Goal: Task Accomplishment & Management: Use online tool/utility

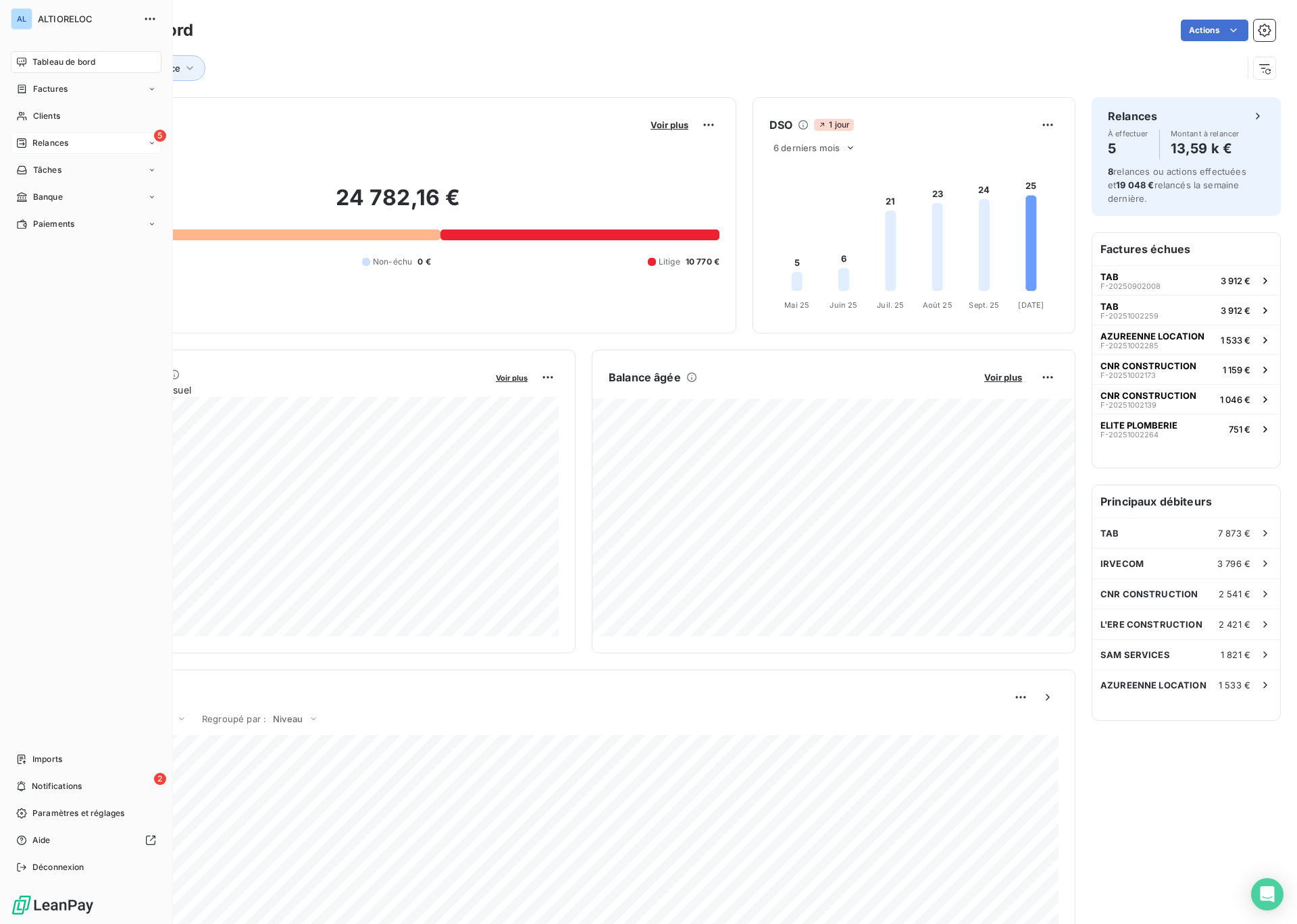
click at [47, 143] on span "Relances" at bounding box center [50, 143] width 36 height 12
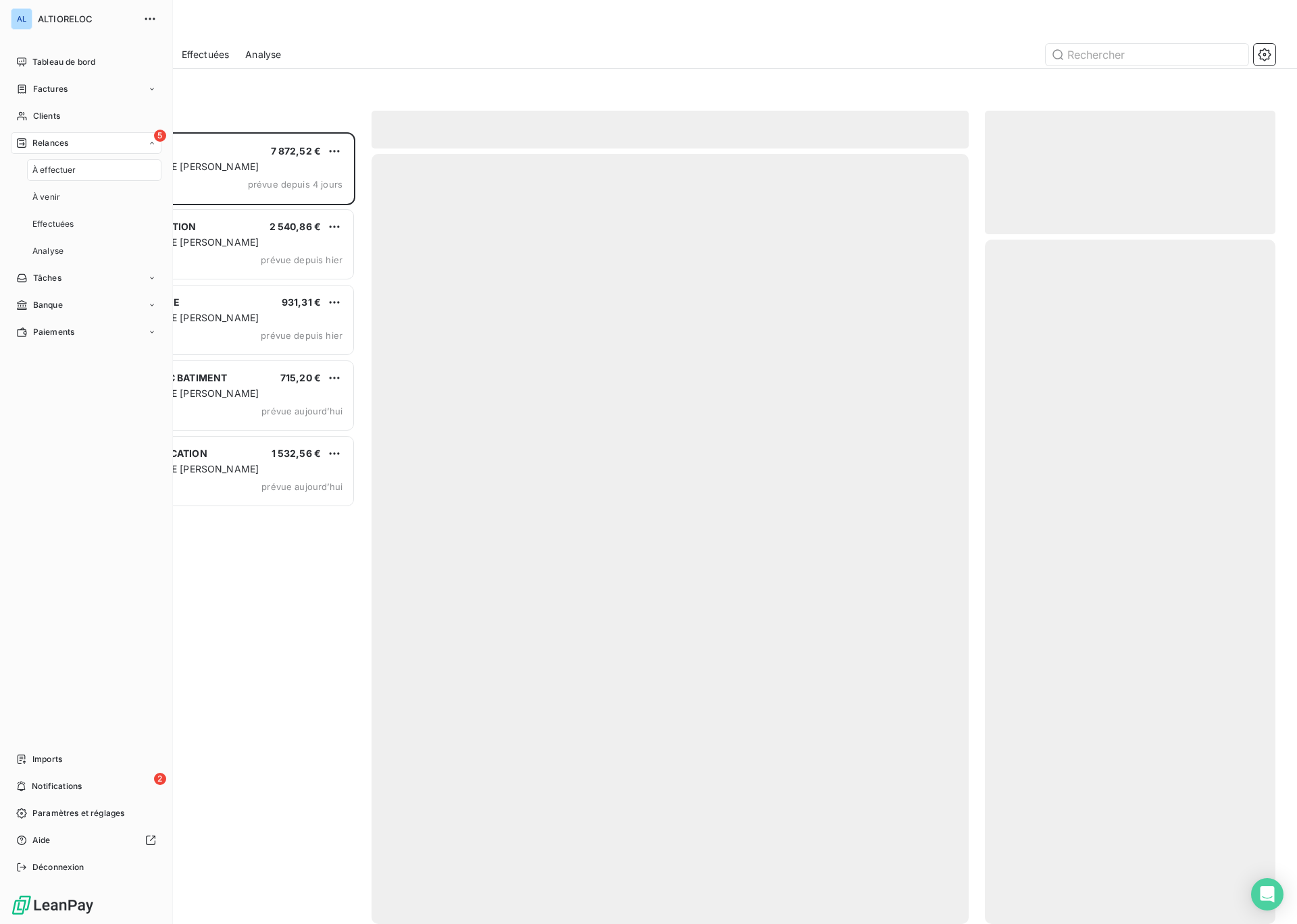
scroll to position [792, 290]
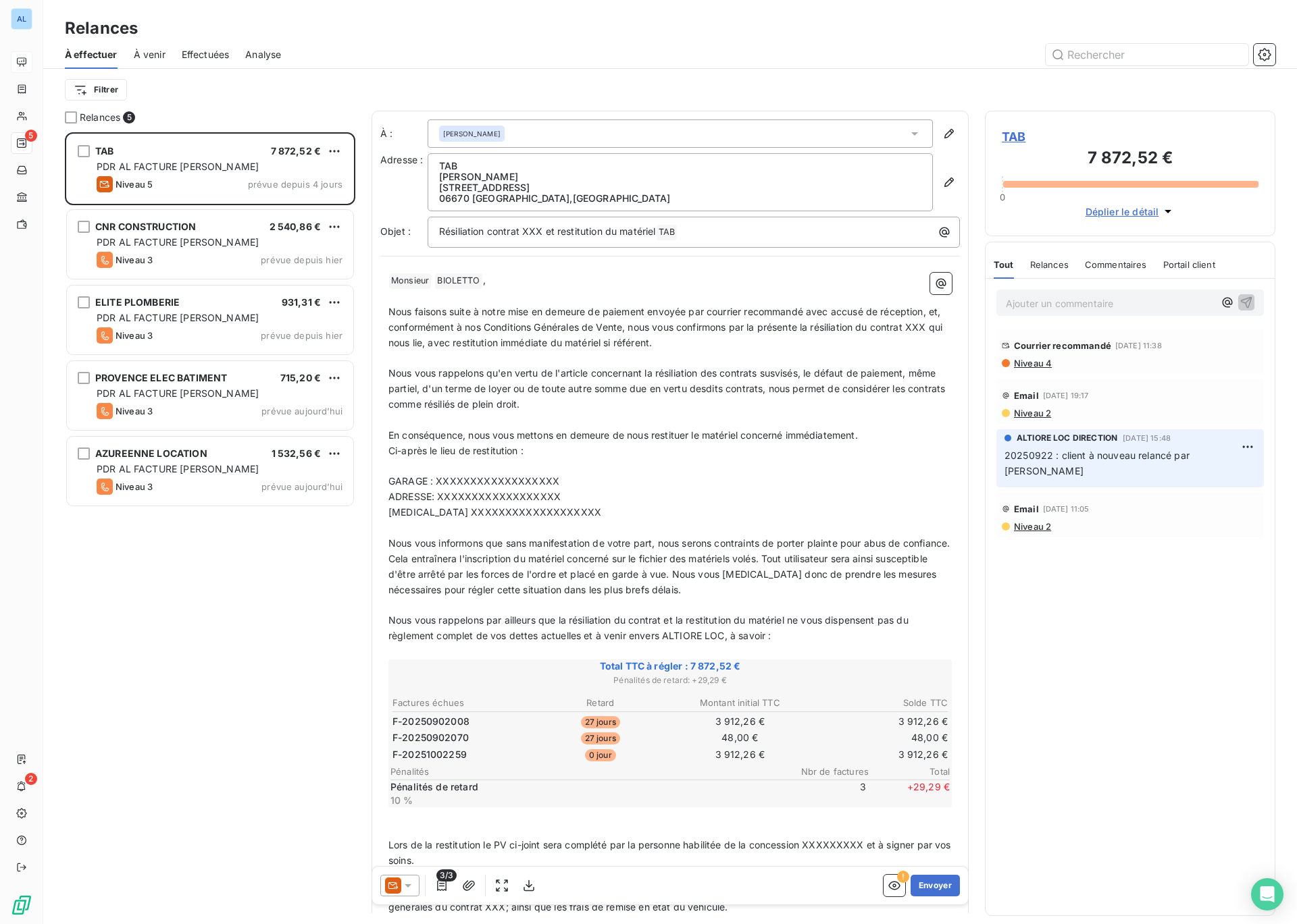
click at [23, 62] on icon at bounding box center [21, 61] width 10 height 10
